Goal: Information Seeking & Learning: Learn about a topic

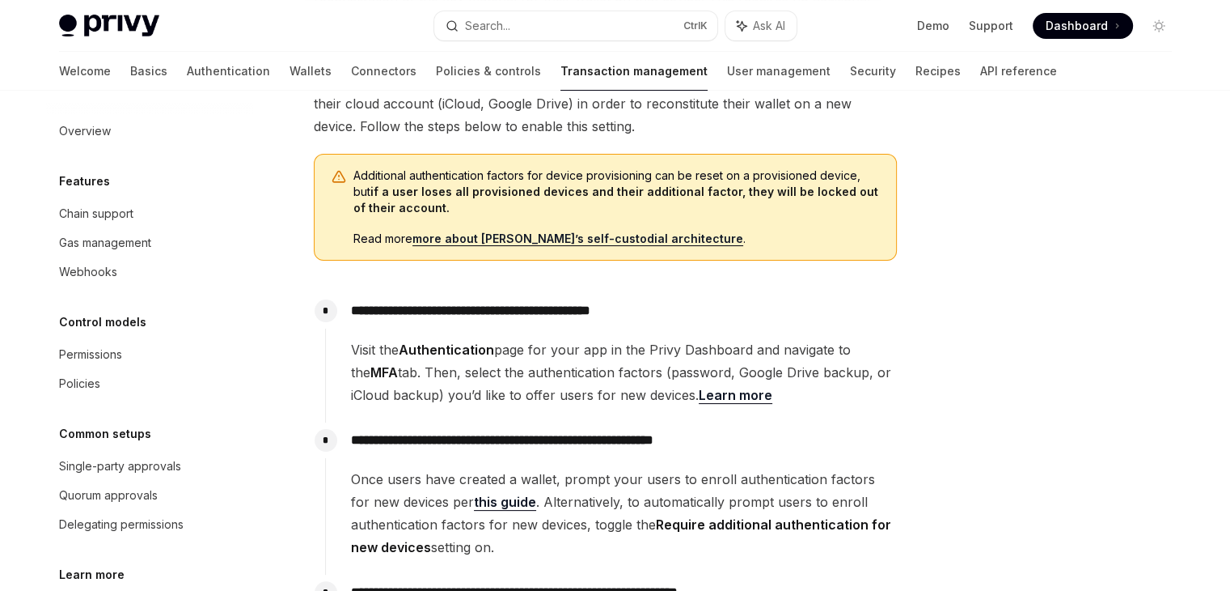
scroll to position [280, 0]
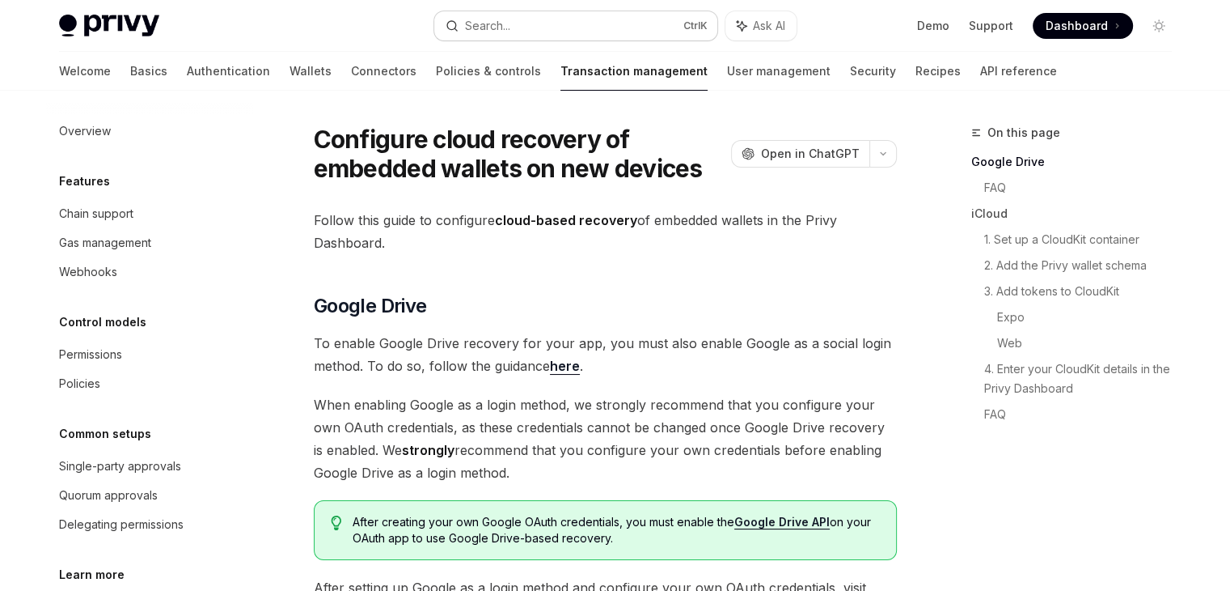
click at [496, 28] on div "Search..." at bounding box center [487, 25] width 45 height 19
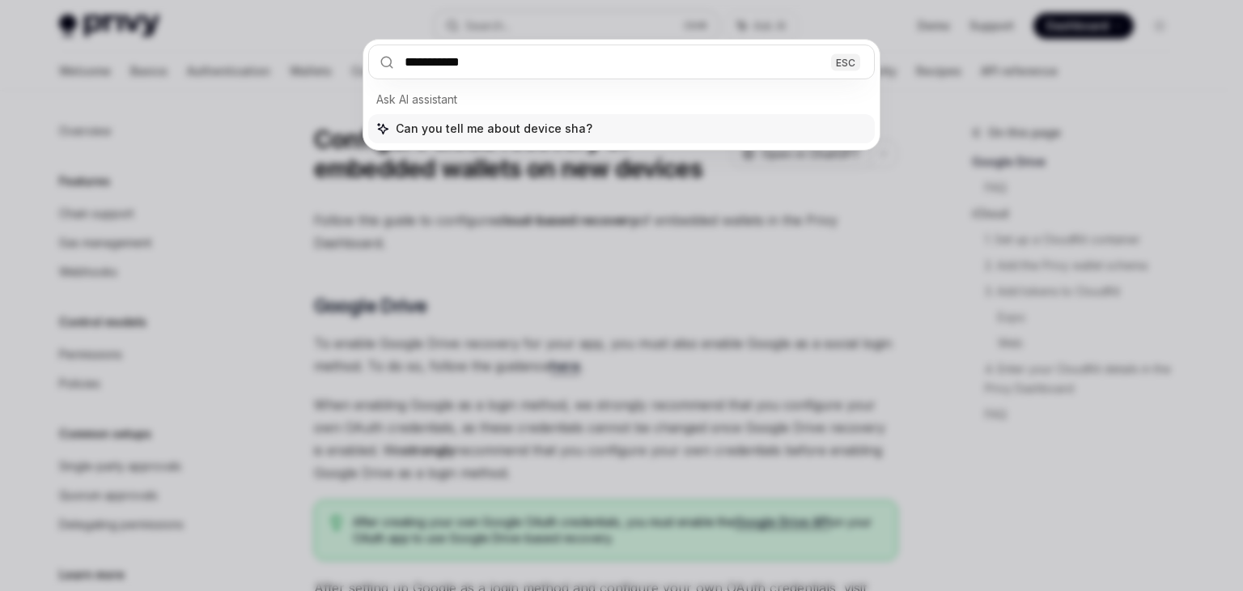
type input "**********"
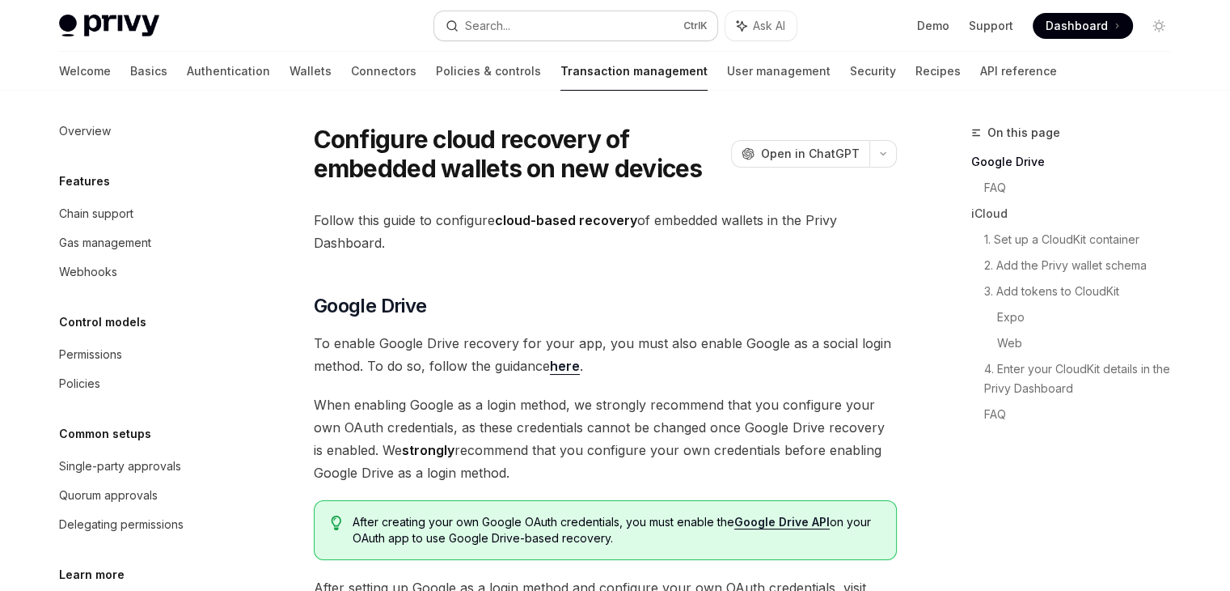
type textarea "*"
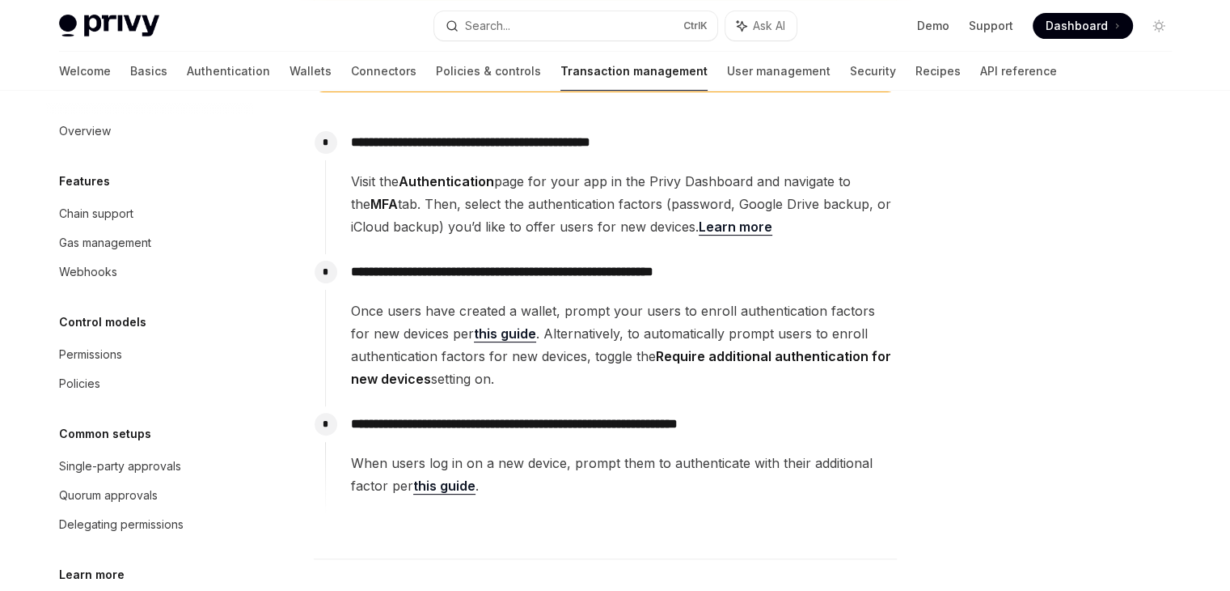
scroll to position [449, 0]
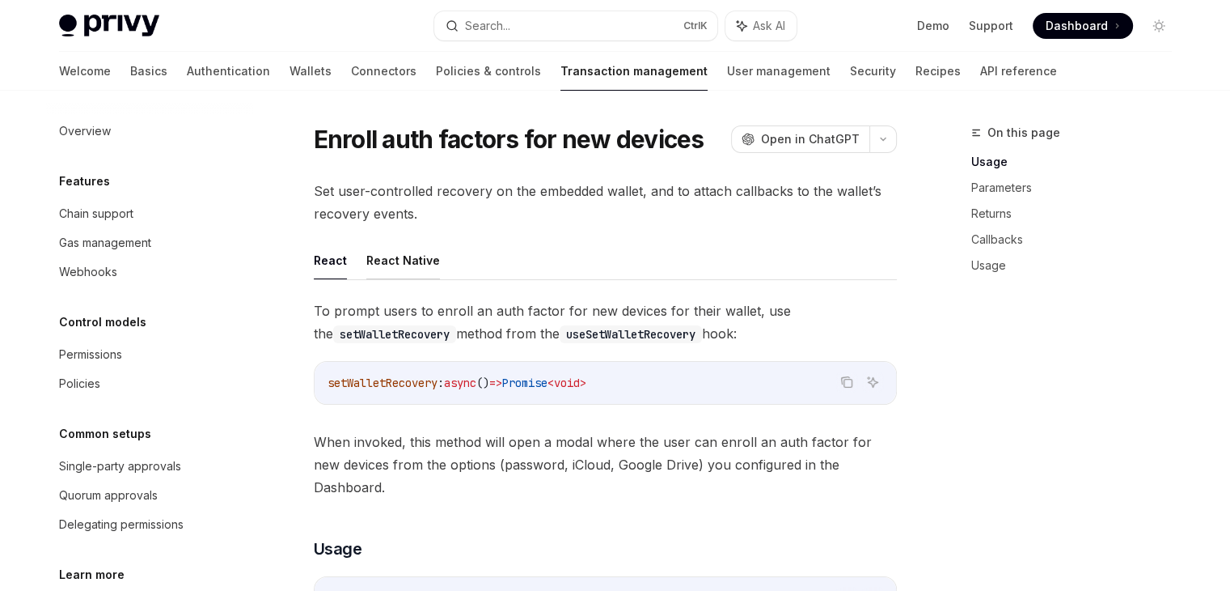
click at [371, 262] on button "React Native" at bounding box center [403, 260] width 74 height 38
type textarea "*"
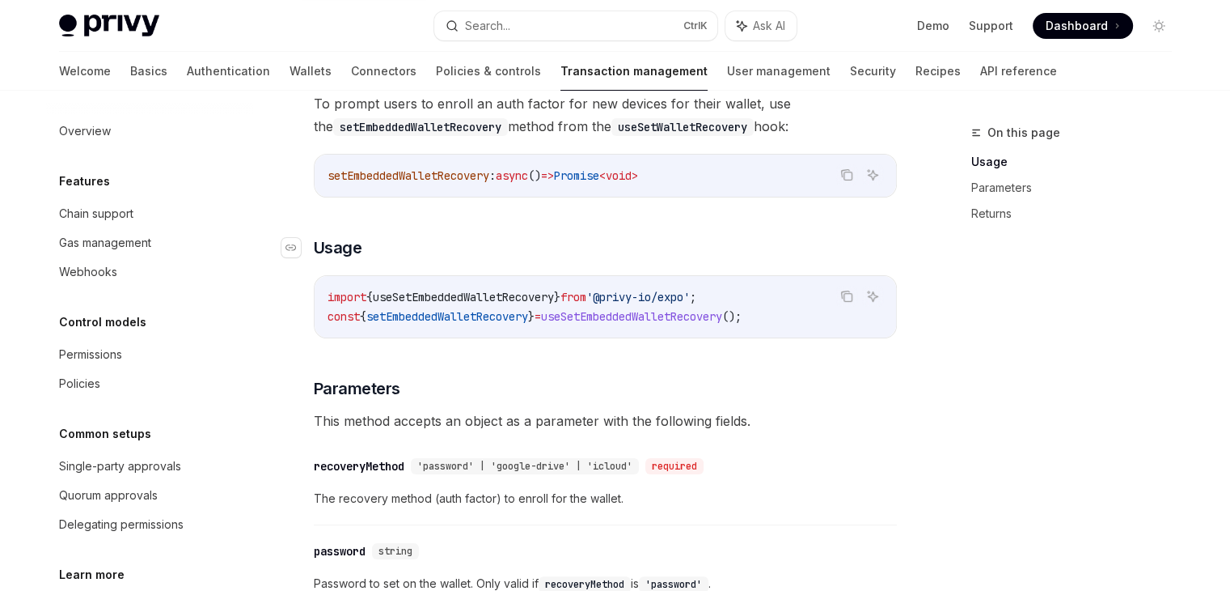
scroll to position [324, 0]
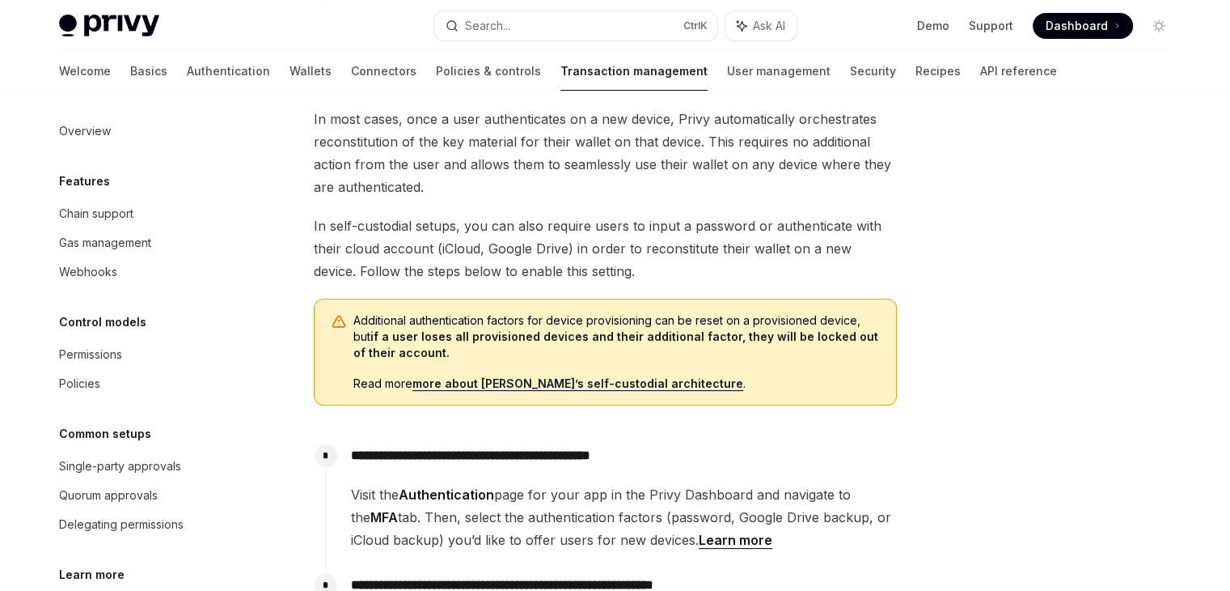
scroll to position [162, 0]
